Goal: Information Seeking & Learning: Learn about a topic

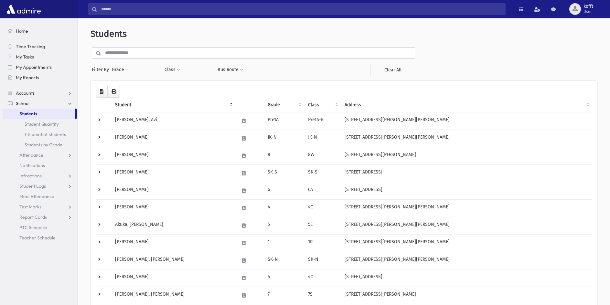
click at [179, 58] on input "text" at bounding box center [257, 53] width 313 height 12
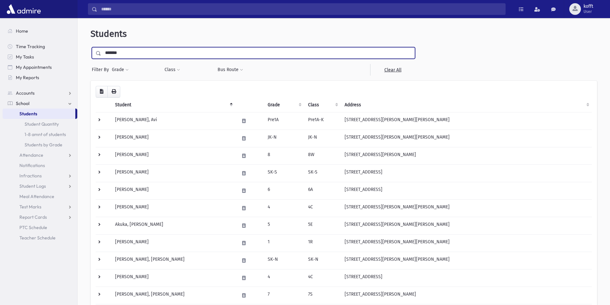
type input "*******"
click at [90, 47] on input "submit" at bounding box center [99, 51] width 18 height 9
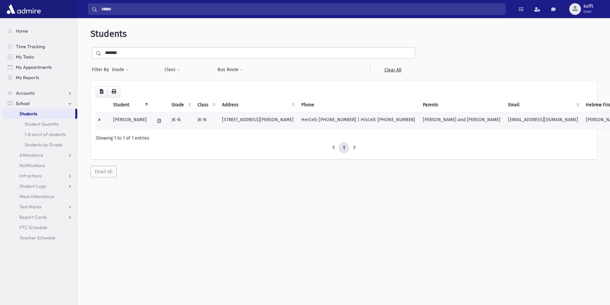
click at [226, 119] on td "[STREET_ADDRESS][PERSON_NAME]" at bounding box center [257, 120] width 79 height 17
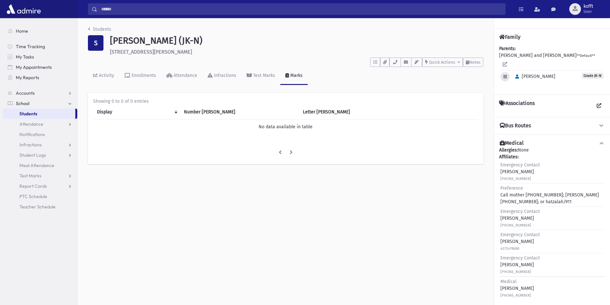
click at [504, 75] on icon "button" at bounding box center [505, 77] width 4 height 4
click at [576, 79] on div "Parents: SERFATY, Dovid and Penina **Default** Edit Individual Delete Individua…" at bounding box center [552, 67] width 106 height 44
click at [475, 60] on span "Notes" at bounding box center [474, 62] width 11 height 5
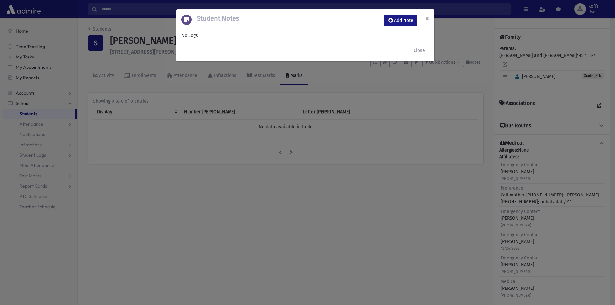
click at [427, 16] on span "×" at bounding box center [427, 18] width 4 height 9
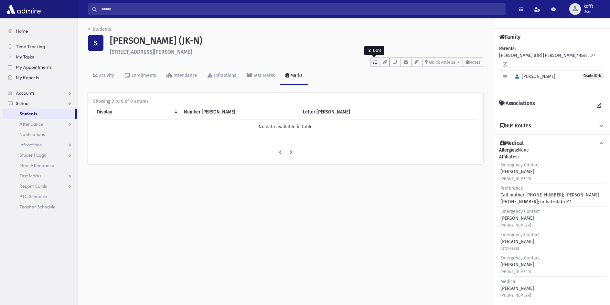
click at [374, 64] on button "button" at bounding box center [375, 62] width 10 height 9
click at [363, 31] on div "Students" at bounding box center [285, 30] width 395 height 9
click at [385, 62] on icon "button" at bounding box center [385, 62] width 4 height 4
drag, startPoint x: 345, startPoint y: 47, endPoint x: 270, endPoint y: 60, distance: 76.8
click at [345, 47] on div "Serfaty, Eliezer (JK-N) 35 Gailcrest Circle Thornhill" at bounding box center [297, 45] width 380 height 20
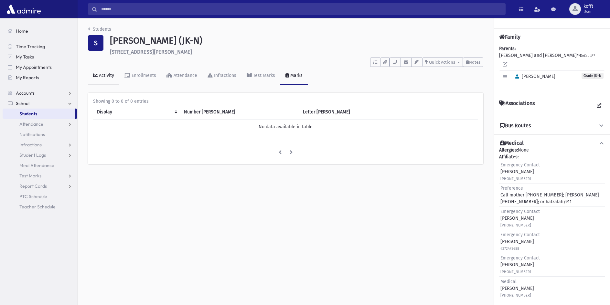
click at [95, 69] on link "Activity" at bounding box center [103, 76] width 31 height 18
click at [145, 76] on div "Enrollments" at bounding box center [143, 75] width 26 height 5
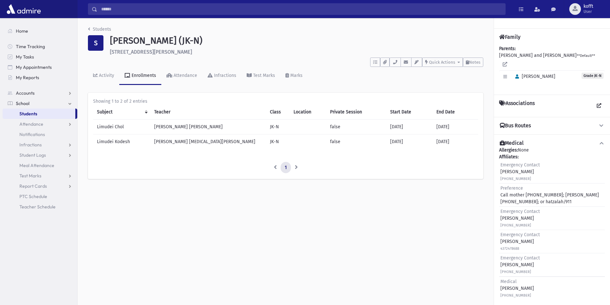
click at [528, 74] on span "Eliezer" at bounding box center [533, 76] width 43 height 5
click at [587, 73] on span "Grade JK-N" at bounding box center [592, 76] width 22 height 6
click at [588, 73] on span "Grade JK-N" at bounding box center [592, 76] width 22 height 6
